Goal: Information Seeking & Learning: Learn about a topic

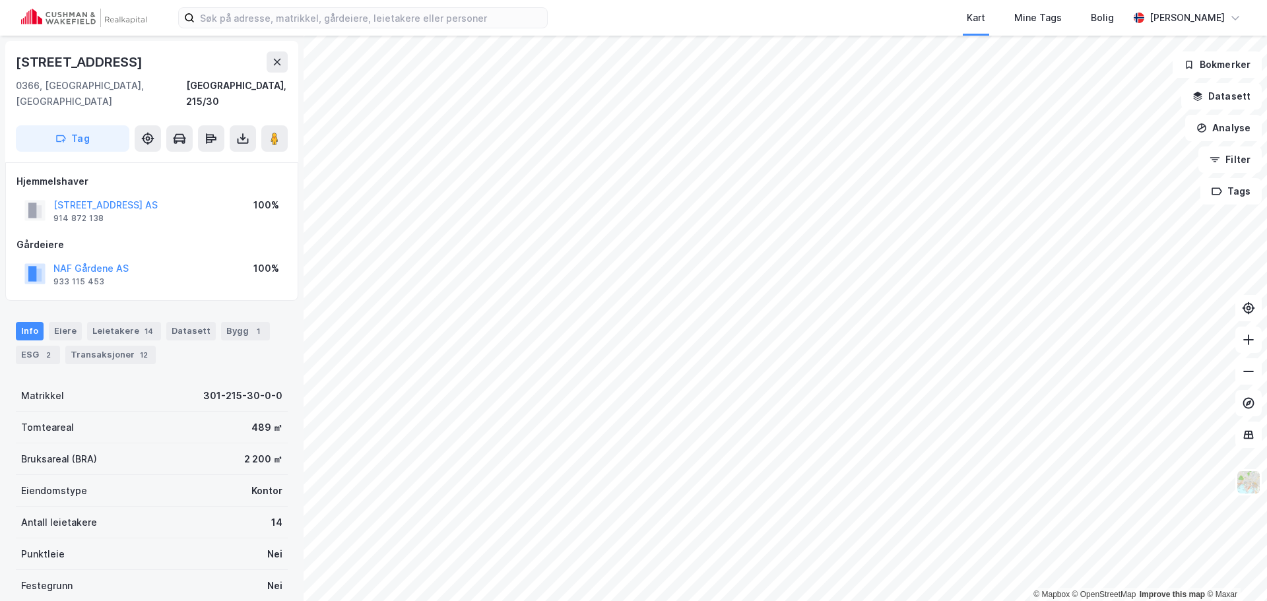
scroll to position [66, 0]
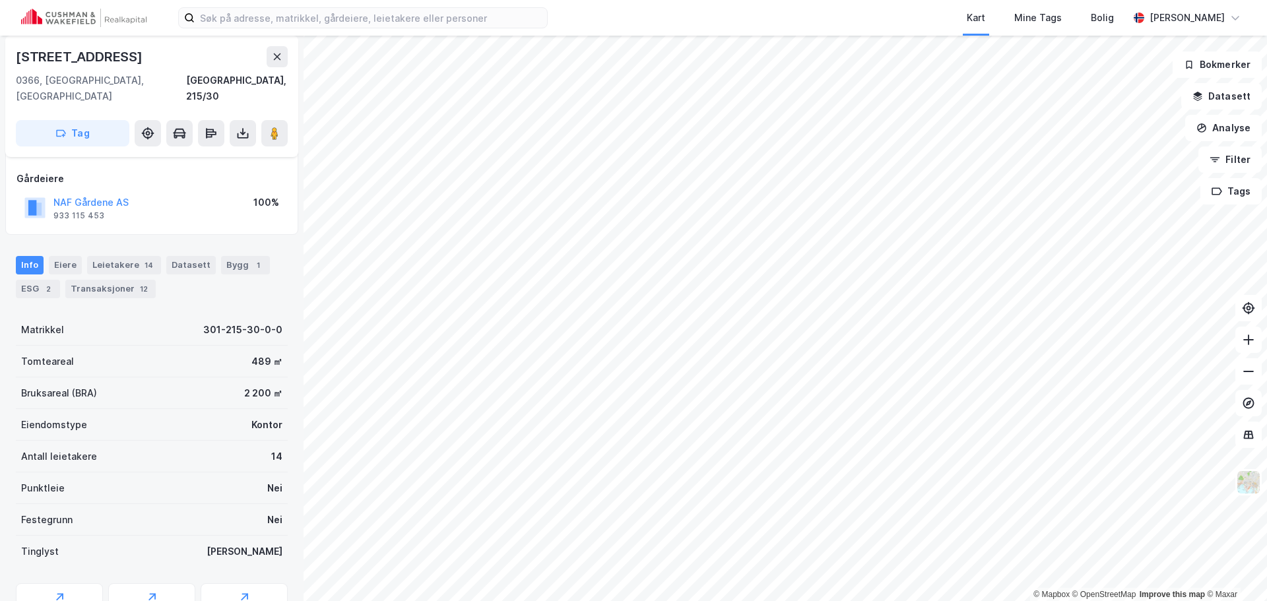
click at [123, 283] on div "Info [PERSON_NAME] 14 Datasett Bygg 1 ESG 2 Transaksjoner 12" at bounding box center [152, 271] width 304 height 63
click at [124, 282] on div "Transaksjoner 12" at bounding box center [110, 289] width 90 height 18
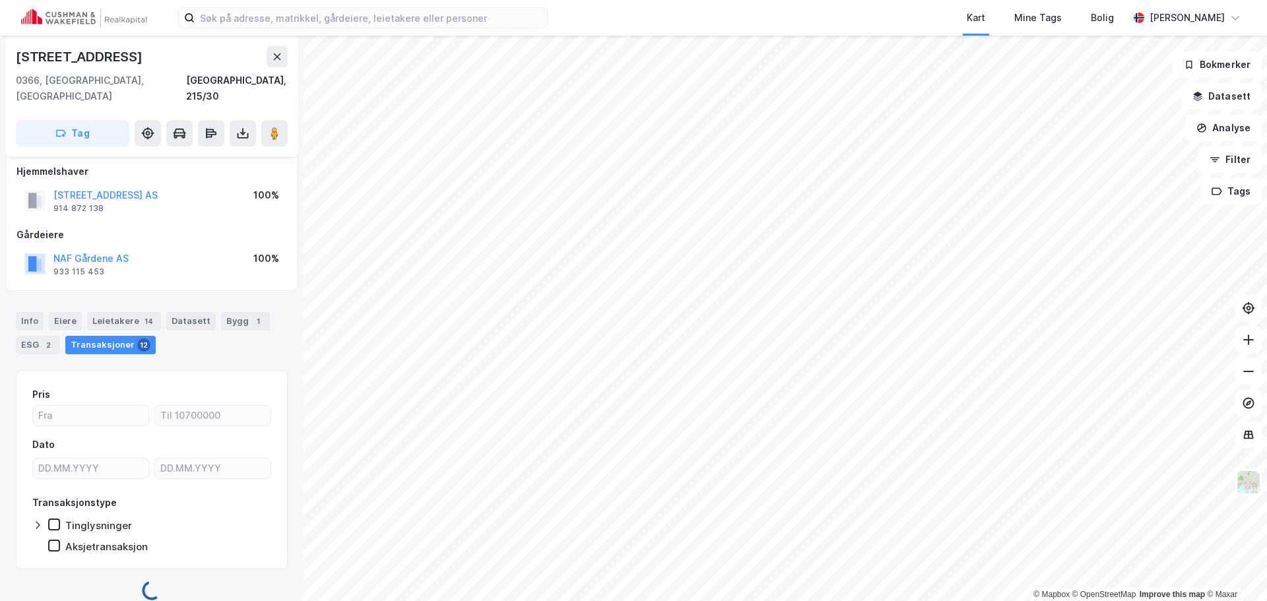
click at [277, 387] on div "Pris Dato Transaksjonstype Tinglysninger Aksjetransaksjon" at bounding box center [152, 469] width 272 height 199
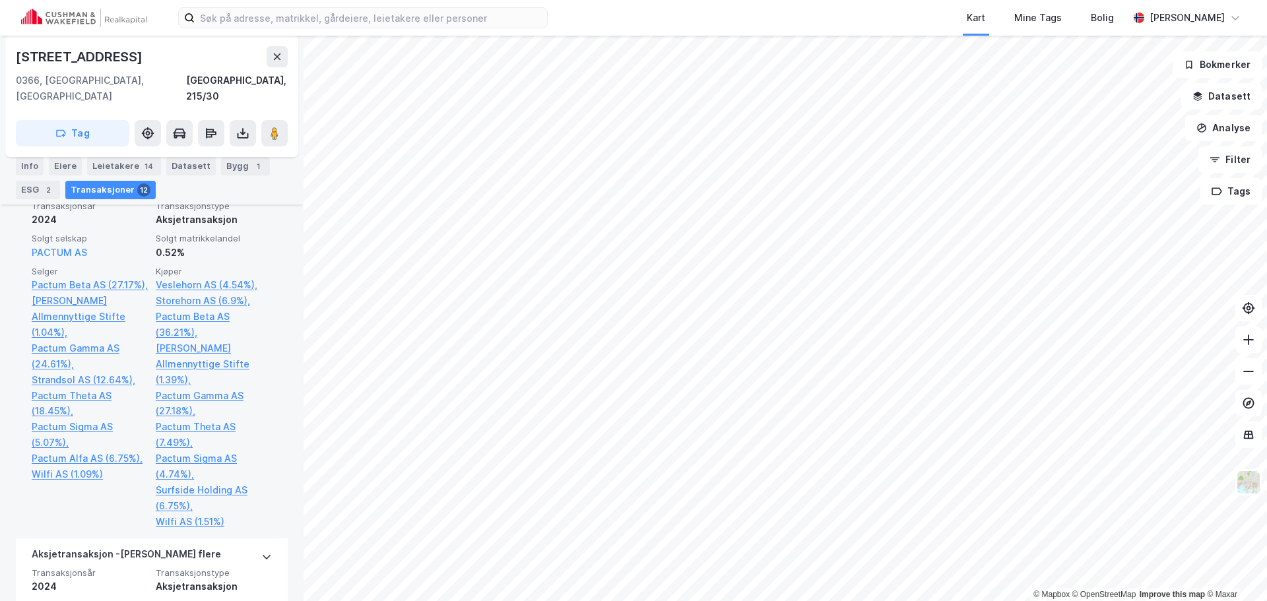
scroll to position [462, 0]
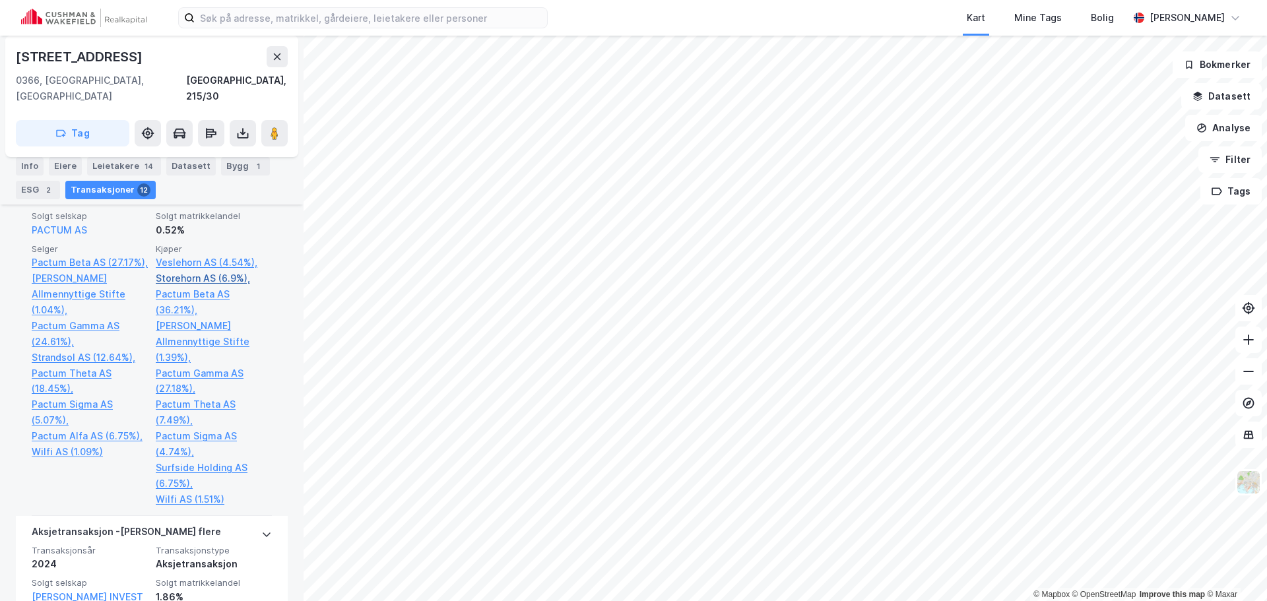
click at [219, 271] on link "Storehorn AS (6.9%)," at bounding box center [214, 279] width 116 height 16
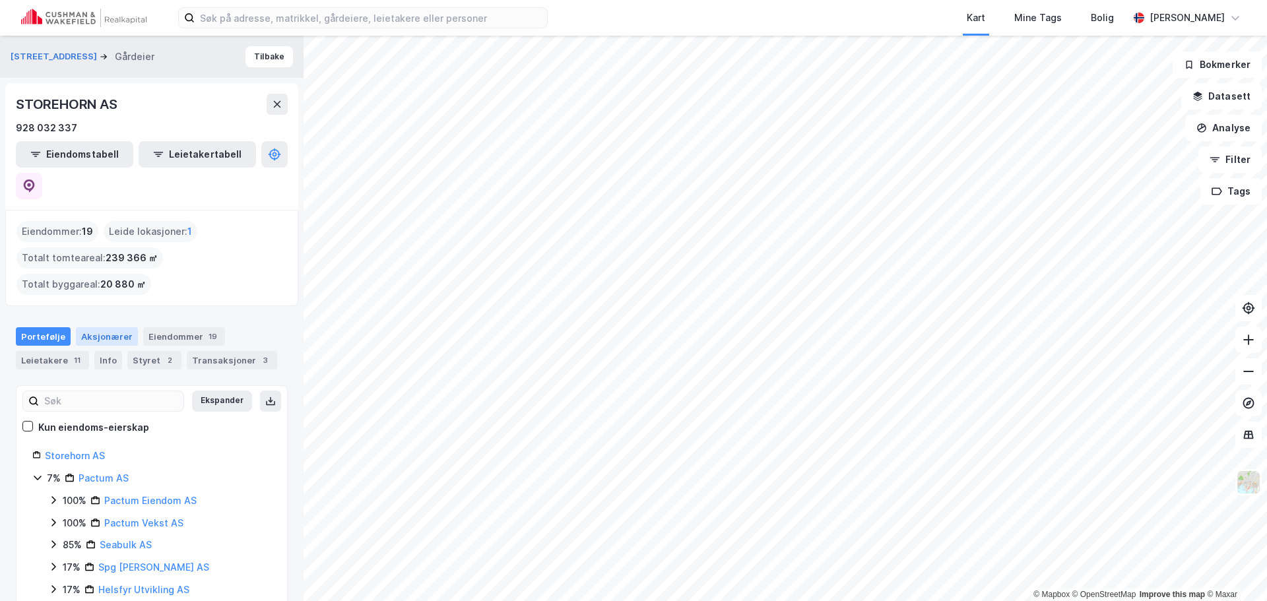
click at [122, 327] on div "Aksjonærer" at bounding box center [107, 336] width 62 height 18
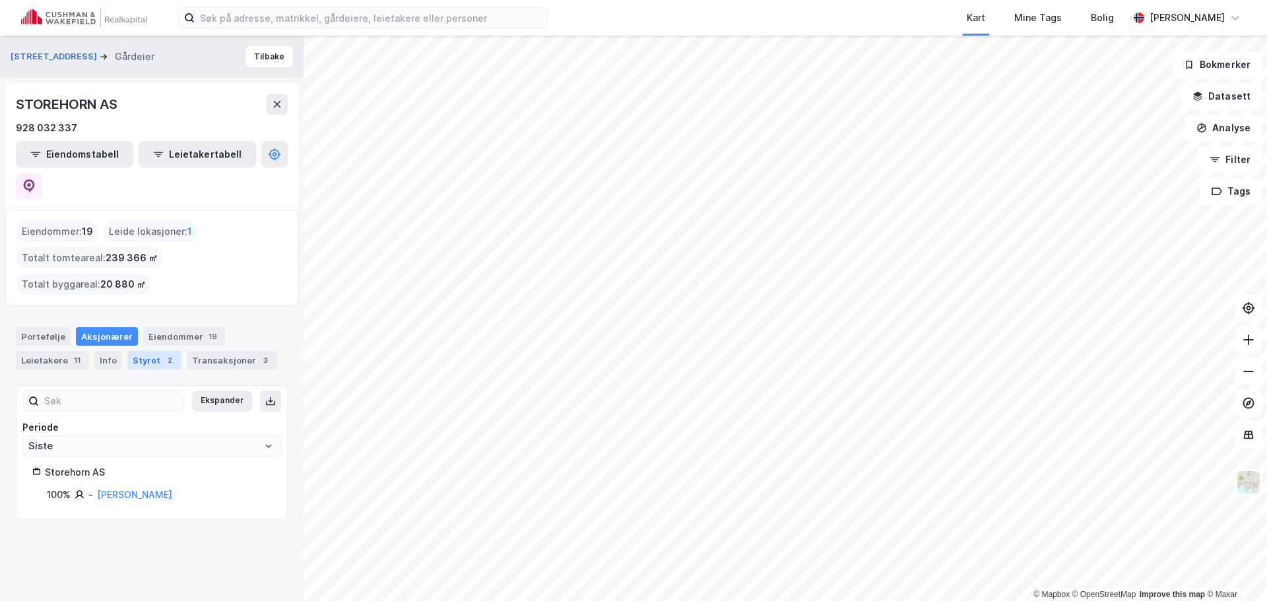
click at [147, 351] on div "Styret 2" at bounding box center [154, 360] width 54 height 18
click at [40, 57] on button "[STREET_ADDRESS]" at bounding box center [55, 56] width 89 height 13
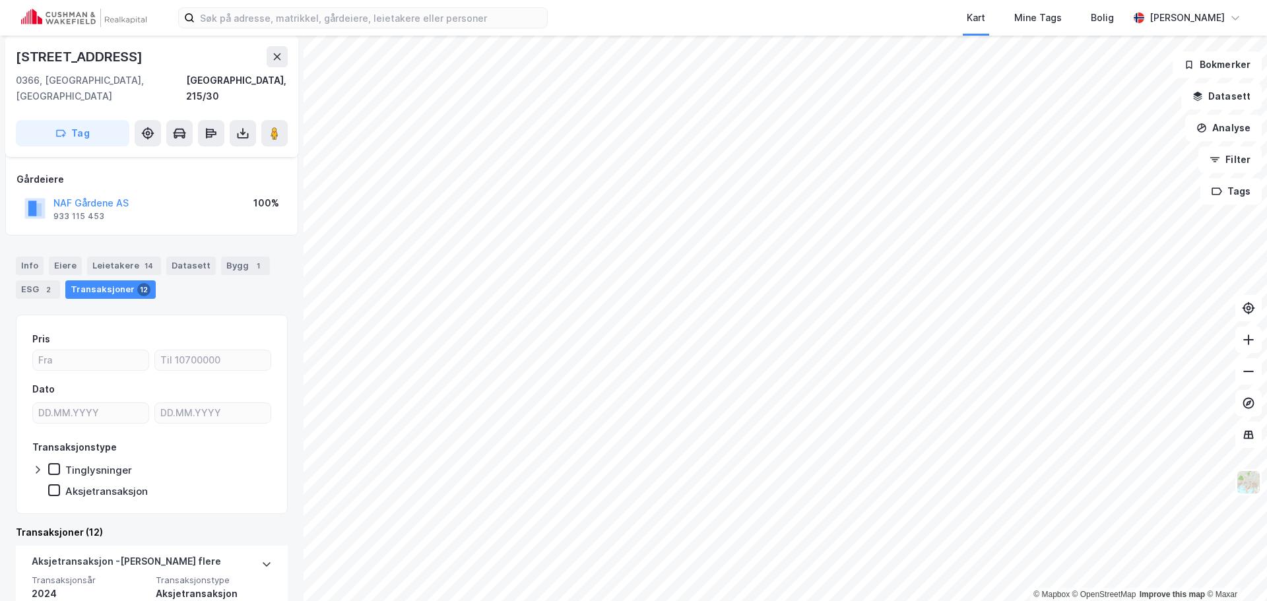
scroll to position [33, 0]
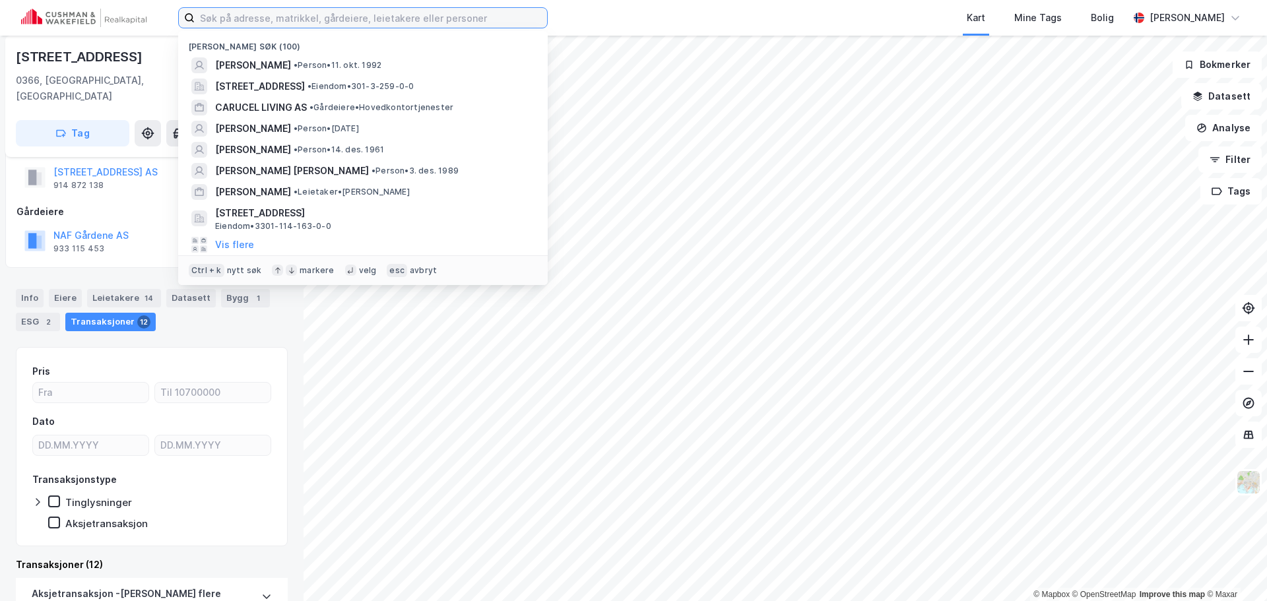
click at [219, 20] on input at bounding box center [371, 18] width 353 height 20
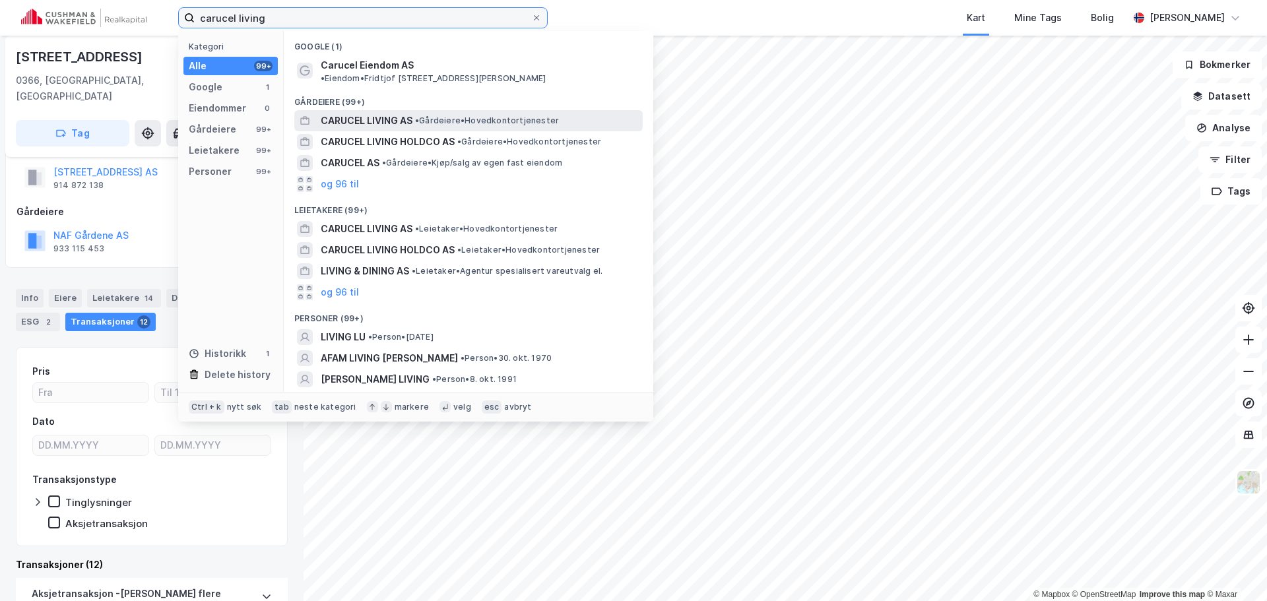
type input "carucel living"
click at [387, 116] on span "CARUCEL LIVING AS" at bounding box center [367, 121] width 92 height 16
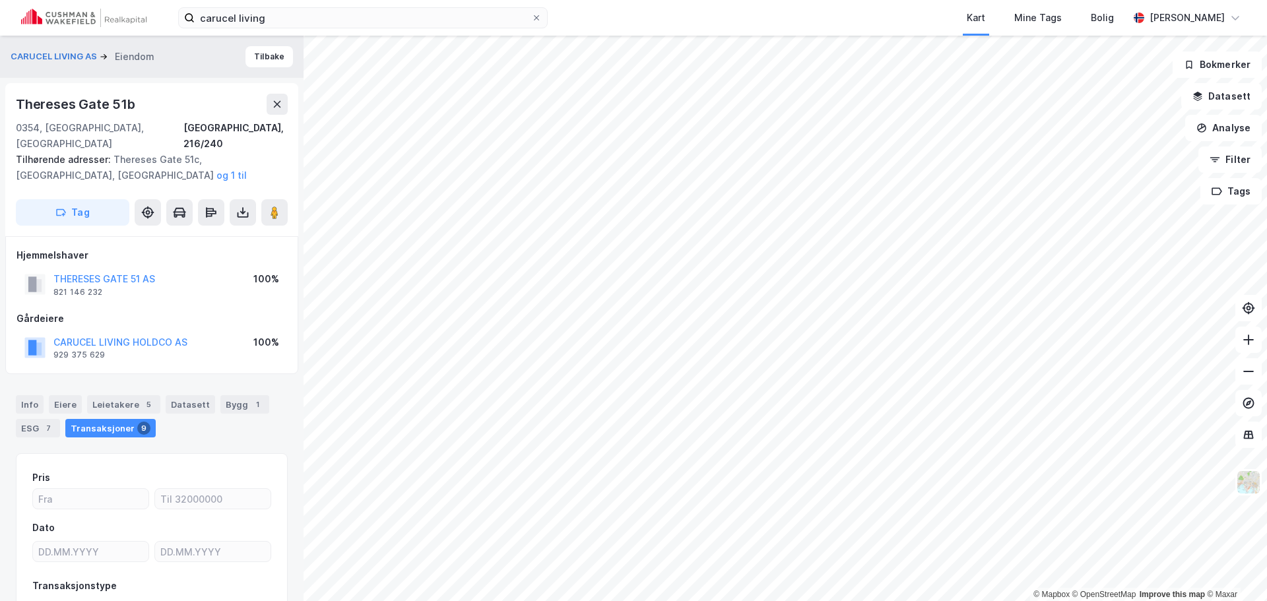
scroll to position [33, 0]
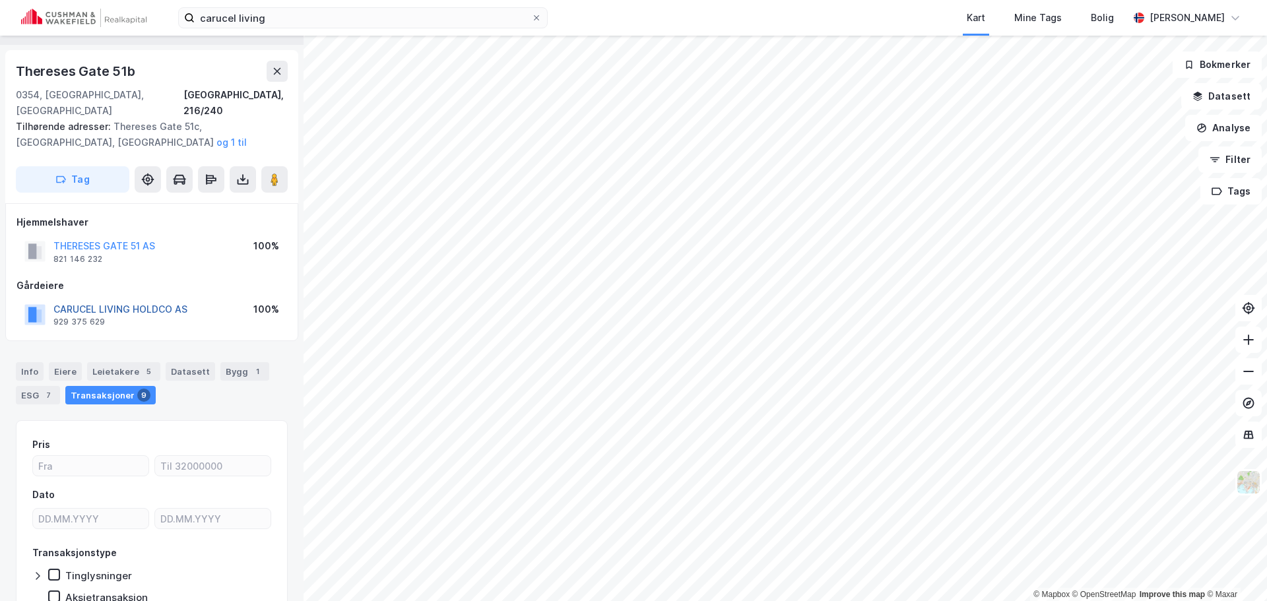
click at [0, 0] on button "CARUCEL LIVING HOLDCO AS" at bounding box center [0, 0] width 0 height 0
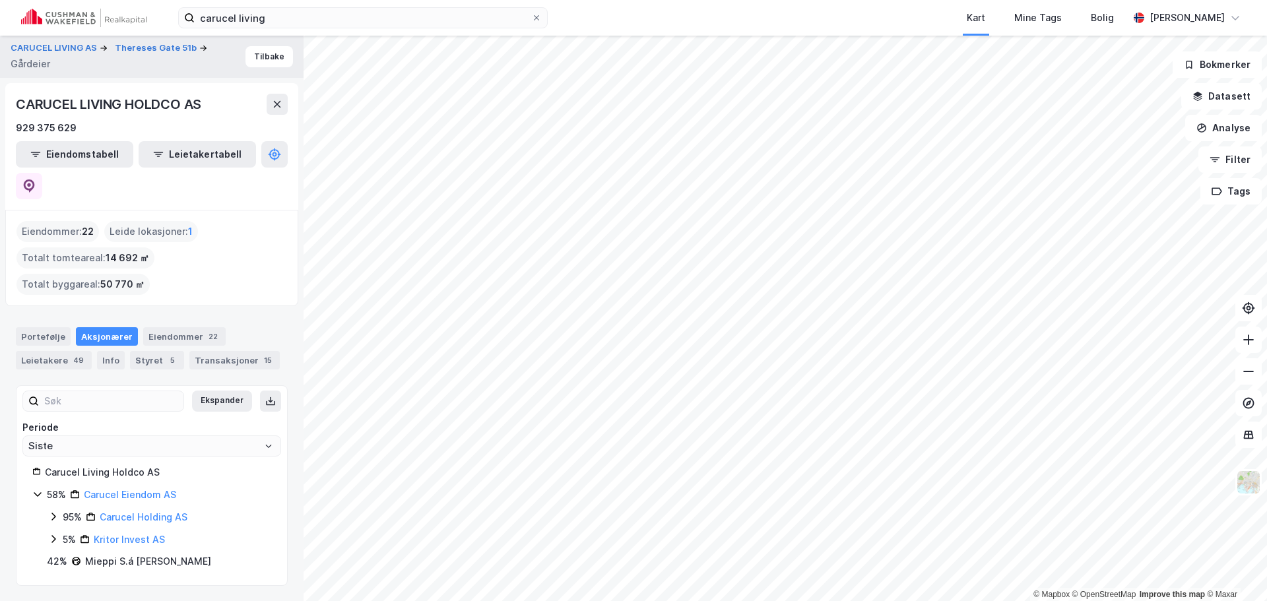
click at [55, 535] on icon at bounding box center [53, 539] width 4 height 8
click at [151, 556] on link "Gottsunda Invest AS" at bounding box center [167, 561] width 95 height 11
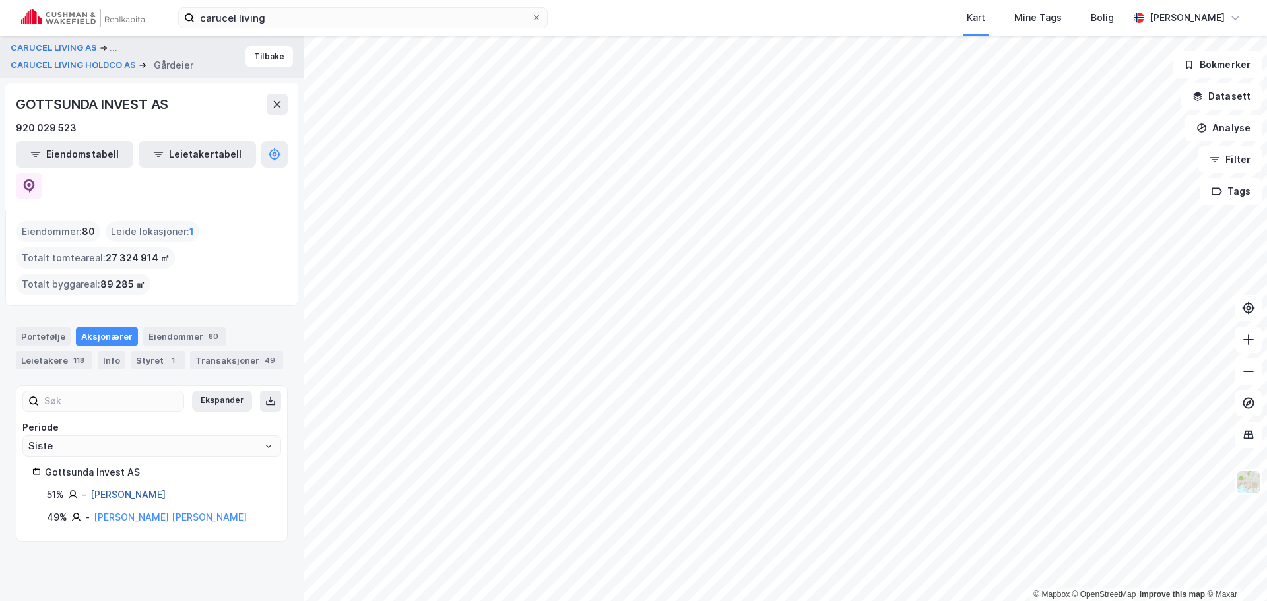
click at [134, 489] on link "[PERSON_NAME]" at bounding box center [127, 494] width 75 height 11
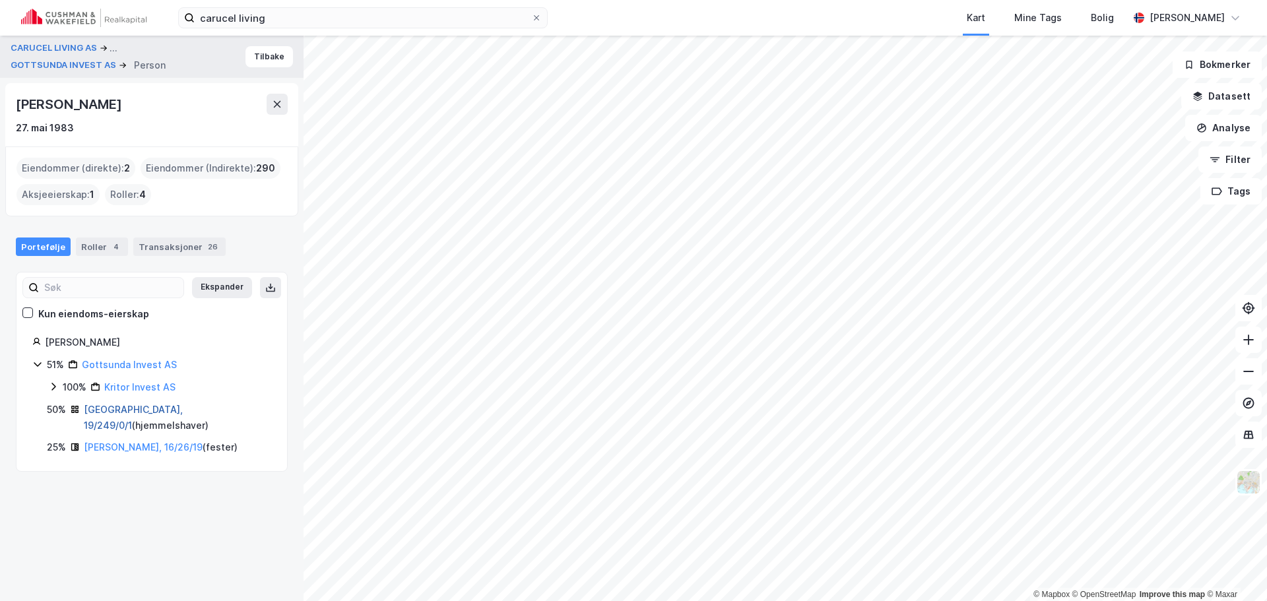
click at [120, 411] on link "[GEOGRAPHIC_DATA], 19/249/0/1" at bounding box center [133, 417] width 99 height 27
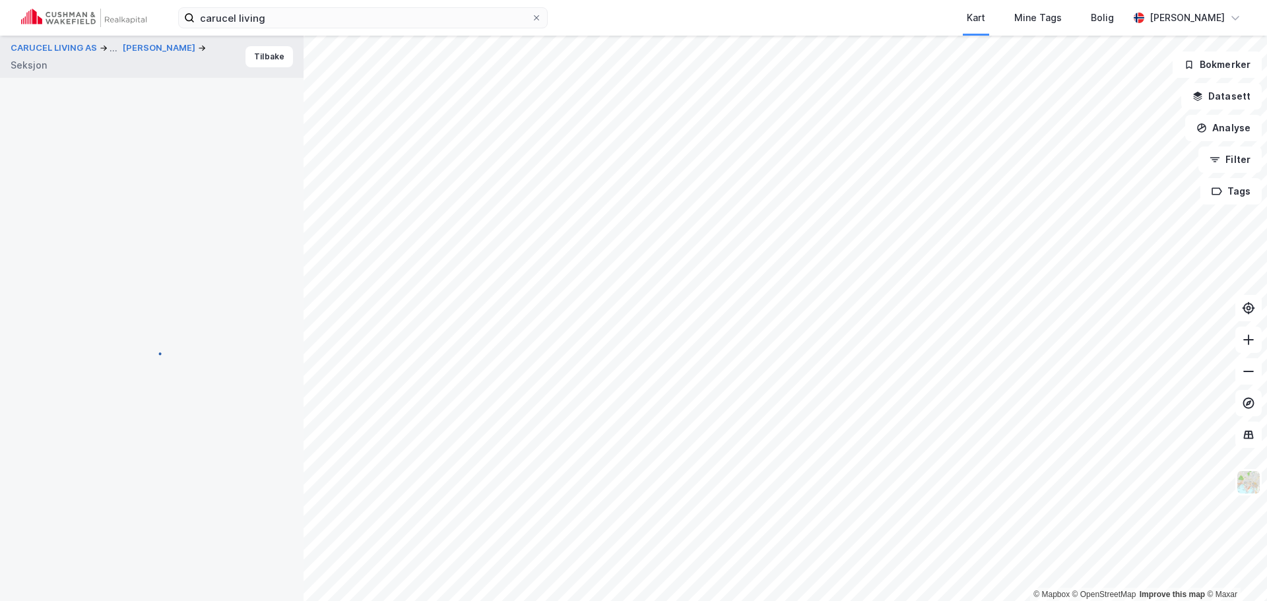
scroll to position [33, 0]
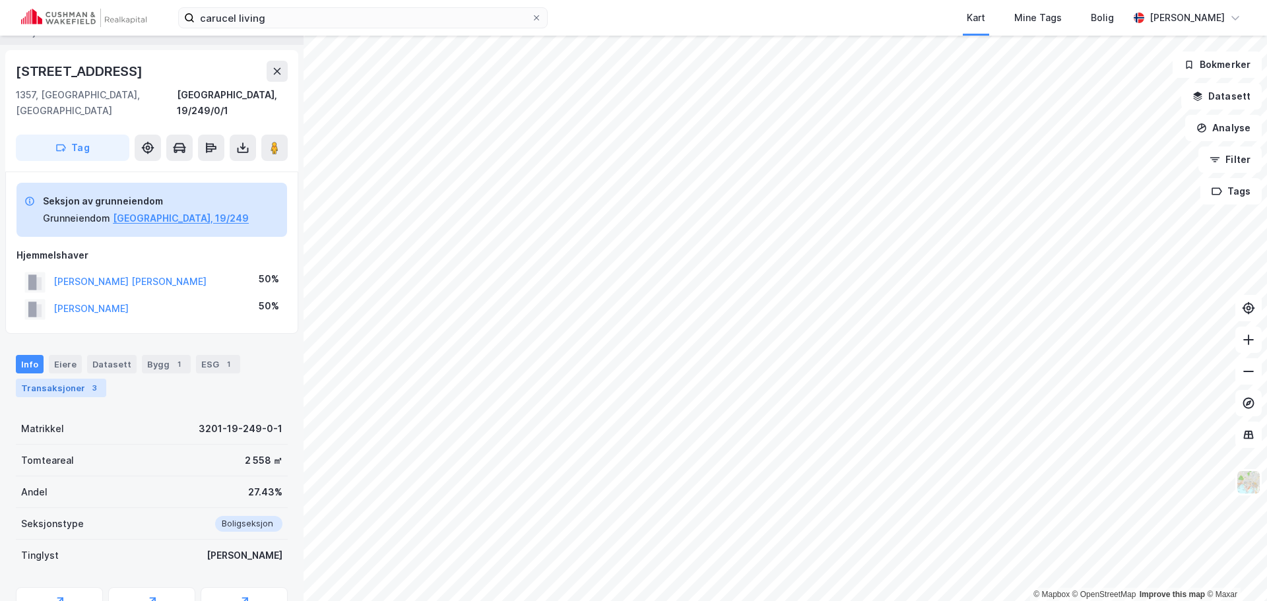
click at [88, 382] on div "3" at bounding box center [94, 388] width 13 height 13
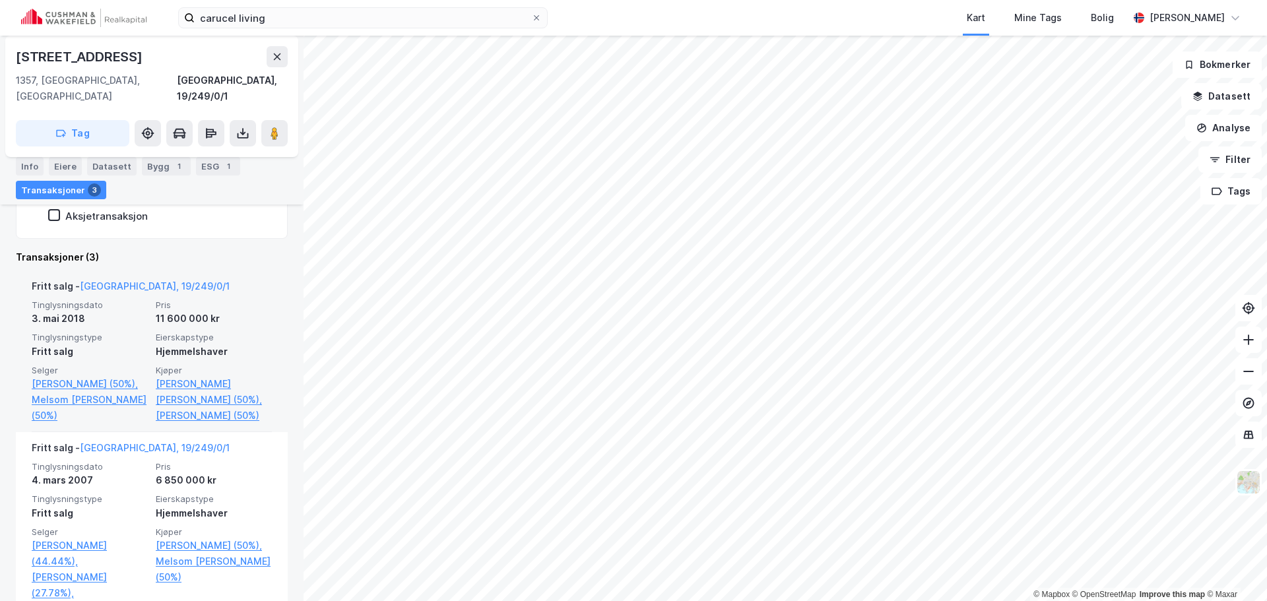
scroll to position [406, 0]
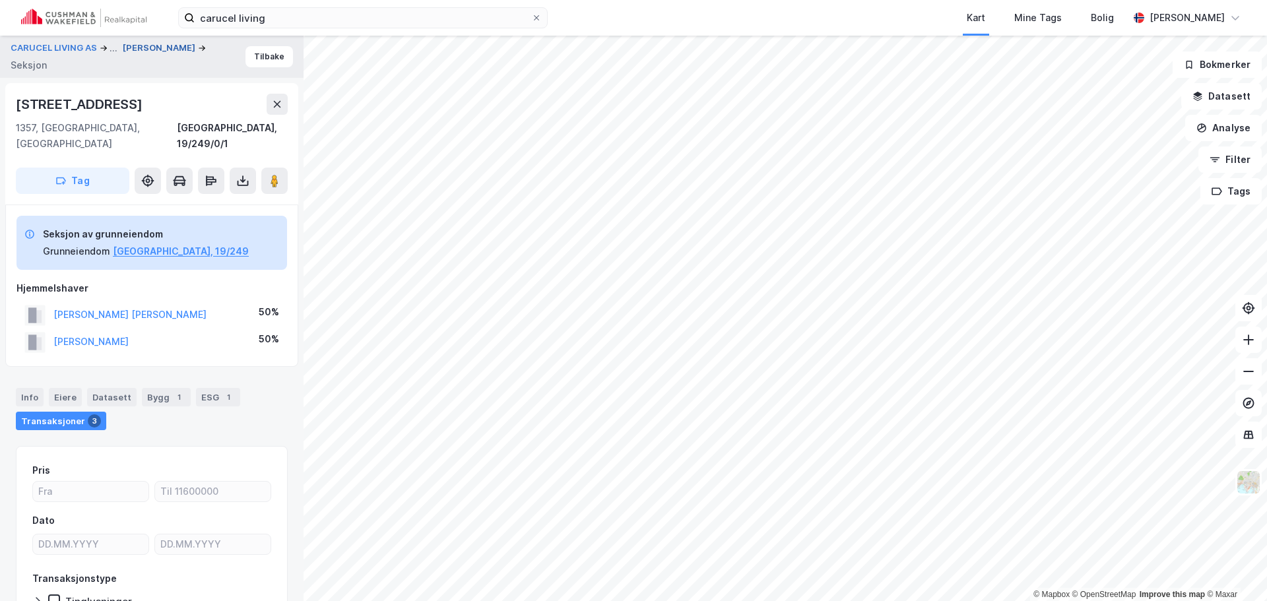
click at [123, 55] on button "[PERSON_NAME]" at bounding box center [160, 48] width 75 height 13
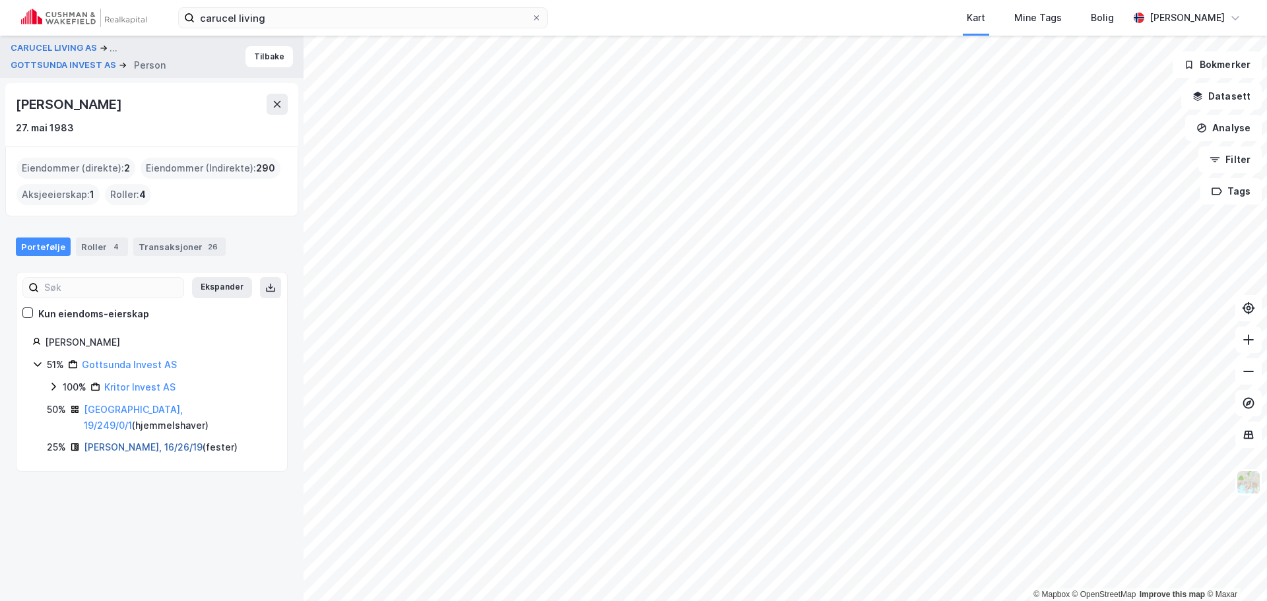
click at [98, 442] on link "[PERSON_NAME], 16/26/19" at bounding box center [143, 447] width 119 height 11
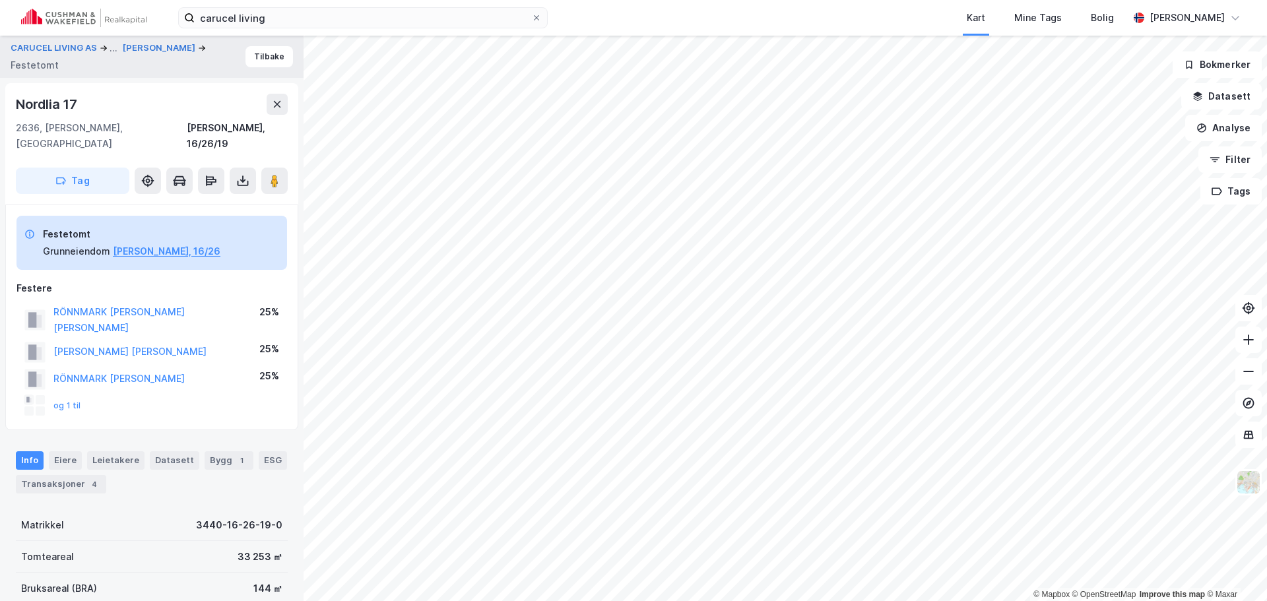
scroll to position [3, 0]
click at [123, 52] on button "[PERSON_NAME]" at bounding box center [160, 45] width 75 height 13
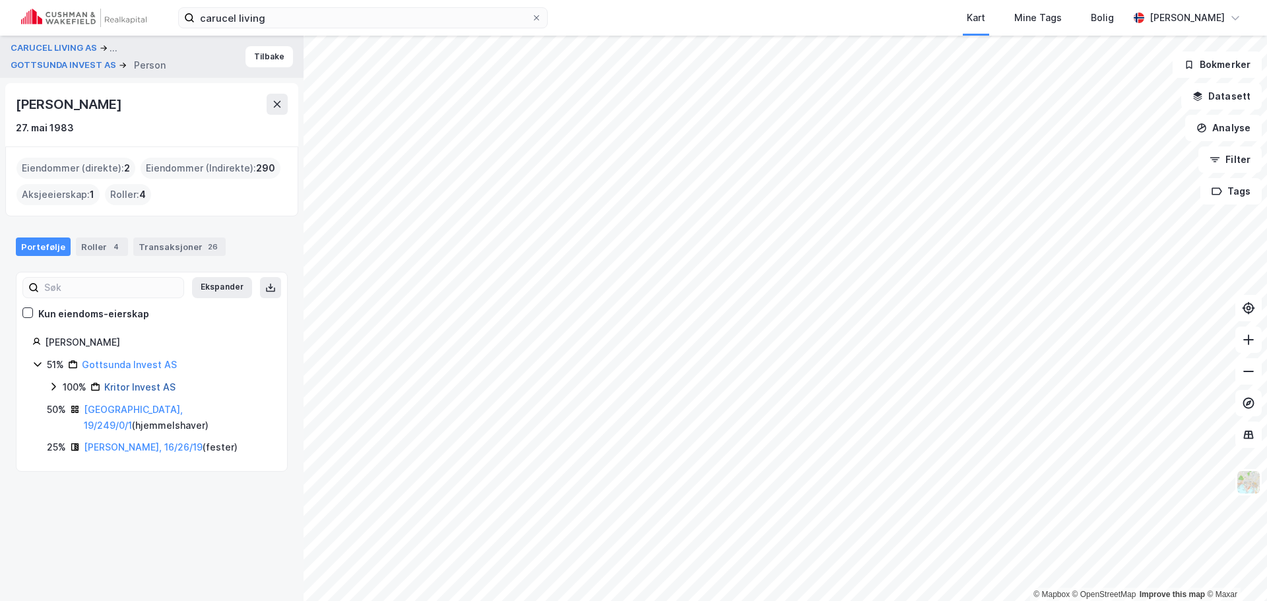
click at [115, 384] on link "Kritor Invest AS" at bounding box center [139, 387] width 71 height 11
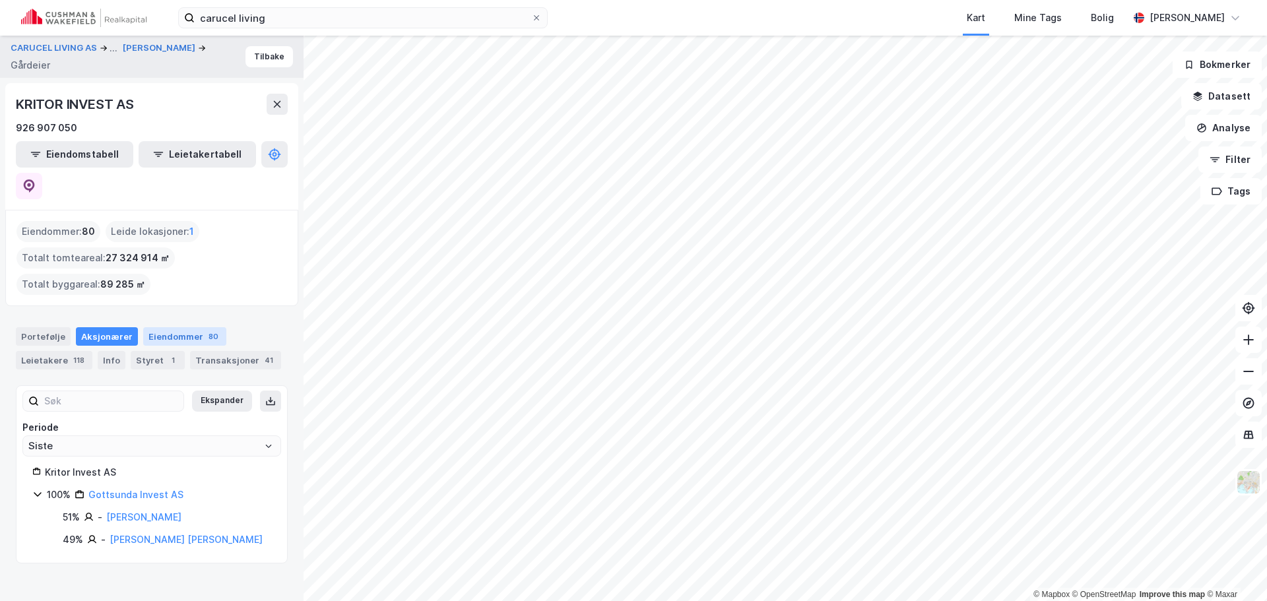
click at [170, 327] on div "Eiendommer 80" at bounding box center [184, 336] width 83 height 18
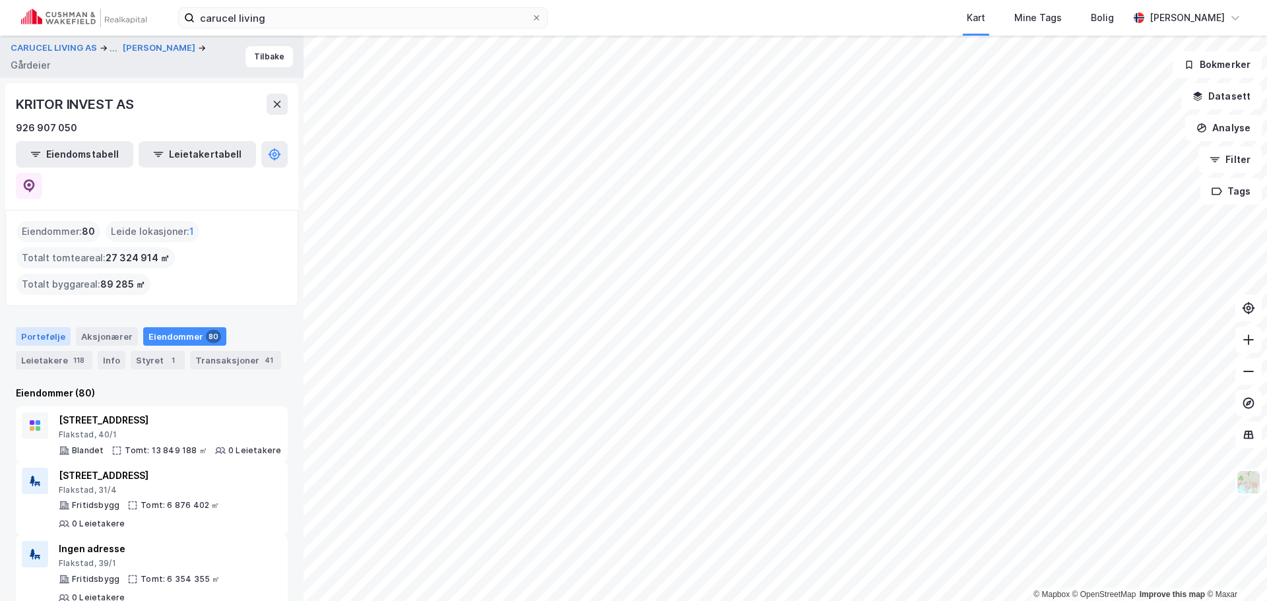
click at [45, 327] on div "Portefølje" at bounding box center [43, 336] width 55 height 18
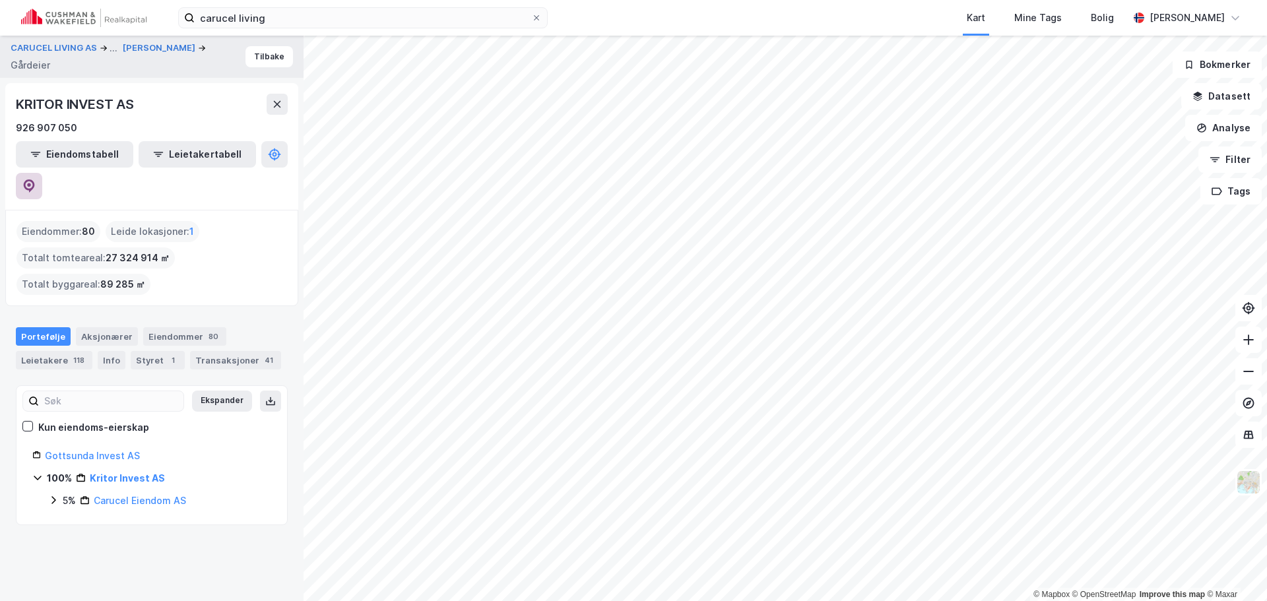
click at [42, 173] on button at bounding box center [29, 186] width 26 height 26
click at [58, 44] on button "CARUCEL LIVING AS" at bounding box center [55, 48] width 89 height 16
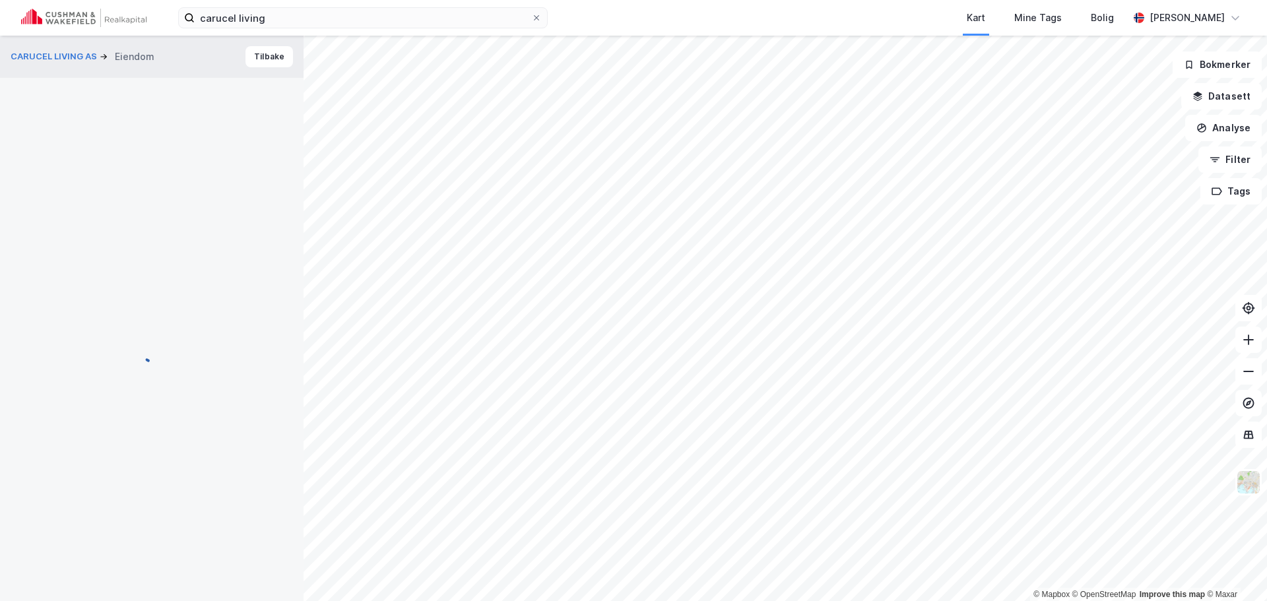
scroll to position [3, 0]
